Goal: Transaction & Acquisition: Purchase product/service

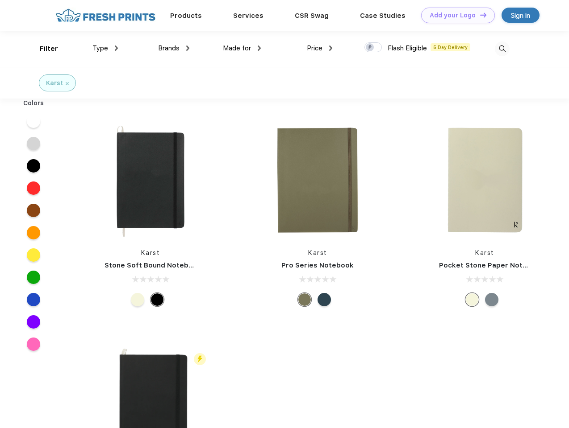
click at [454, 15] on link "Add your Logo Design Tool" at bounding box center [458, 16] width 74 height 16
click at [0, 0] on div "Design Tool" at bounding box center [0, 0] width 0 height 0
click at [479, 15] on link "Add your Logo Design Tool" at bounding box center [458, 16] width 74 height 16
click at [43, 49] on div "Filter" at bounding box center [49, 49] width 18 height 10
click at [105, 48] on span "Type" at bounding box center [100, 48] width 16 height 8
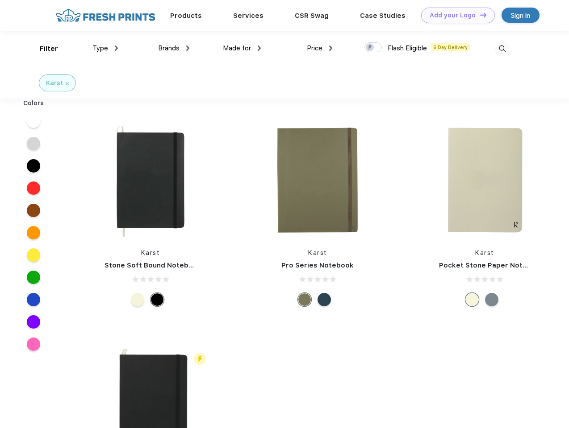
click at [174, 48] on span "Brands" at bounding box center [168, 48] width 21 height 8
click at [242, 48] on span "Made for" at bounding box center [237, 48] width 28 height 8
click at [320, 48] on span "Price" at bounding box center [315, 48] width 16 height 8
click at [373, 48] on div at bounding box center [372, 47] width 17 height 10
click at [370, 48] on input "checkbox" at bounding box center [367, 45] width 6 height 6
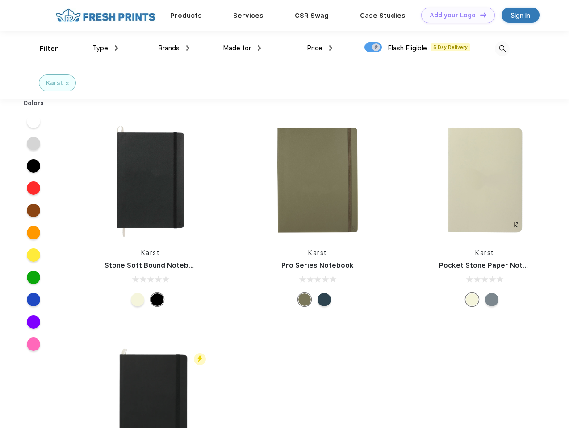
click at [502, 49] on img at bounding box center [502, 49] width 15 height 15
